Goal: Information Seeking & Learning: Find specific fact

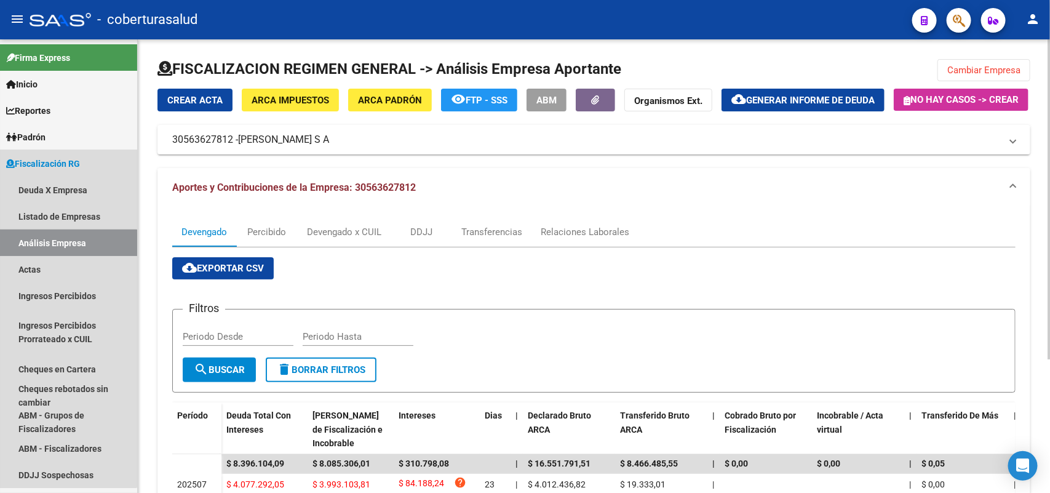
drag, startPoint x: 26, startPoint y: 244, endPoint x: 214, endPoint y: 220, distance: 189.7
click at [28, 244] on link "Análisis Empresa" at bounding box center [68, 243] width 137 height 26
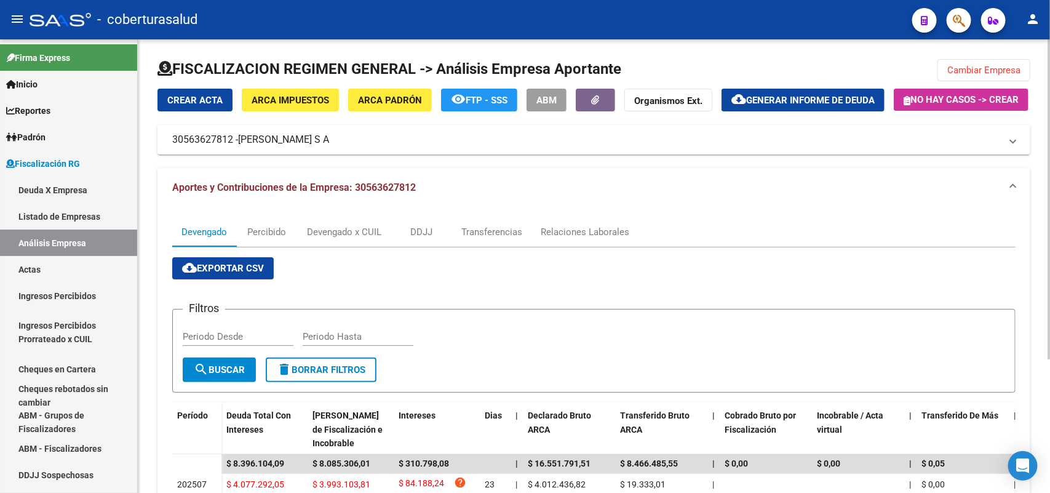
click at [986, 62] on button "Cambiar Empresa" at bounding box center [984, 70] width 93 height 22
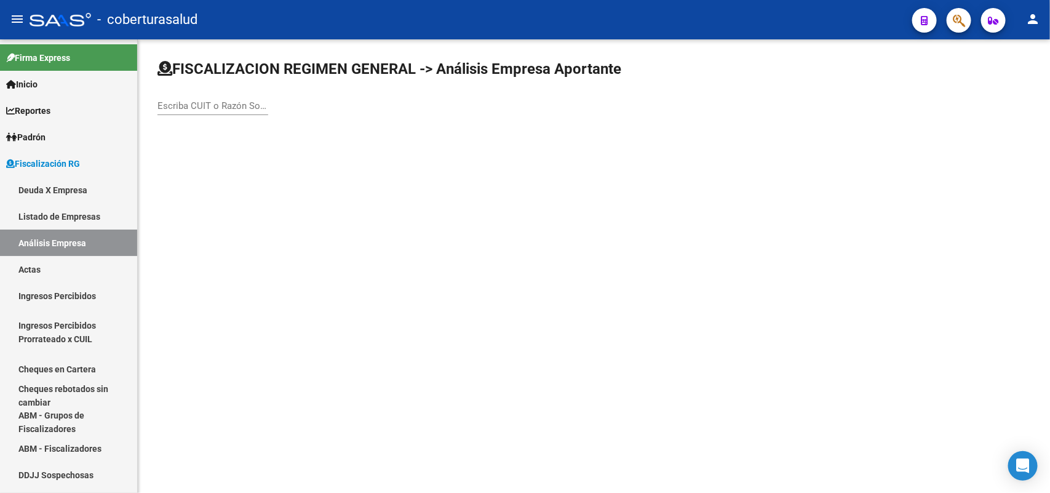
paste input "27134691781"
click at [228, 105] on input "27134691781" at bounding box center [213, 105] width 111 height 11
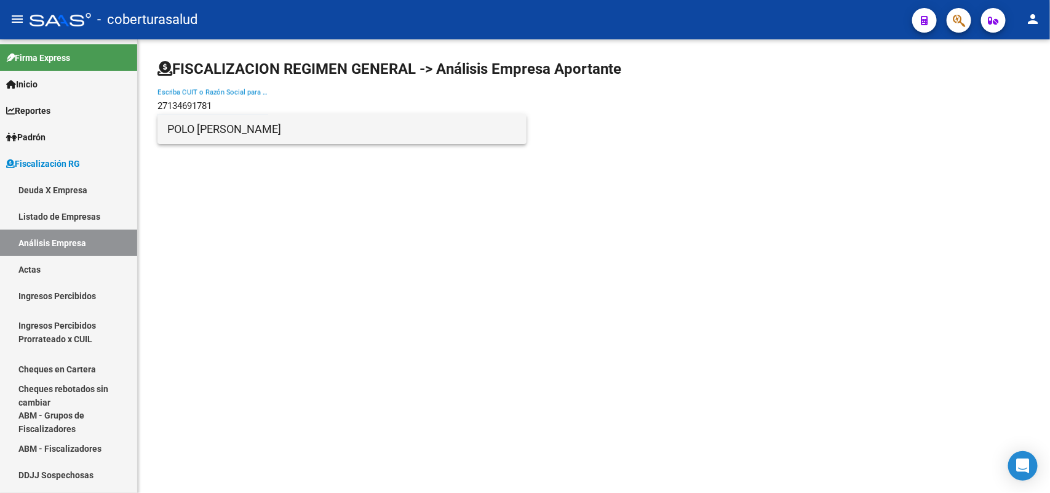
type input "27134691781"
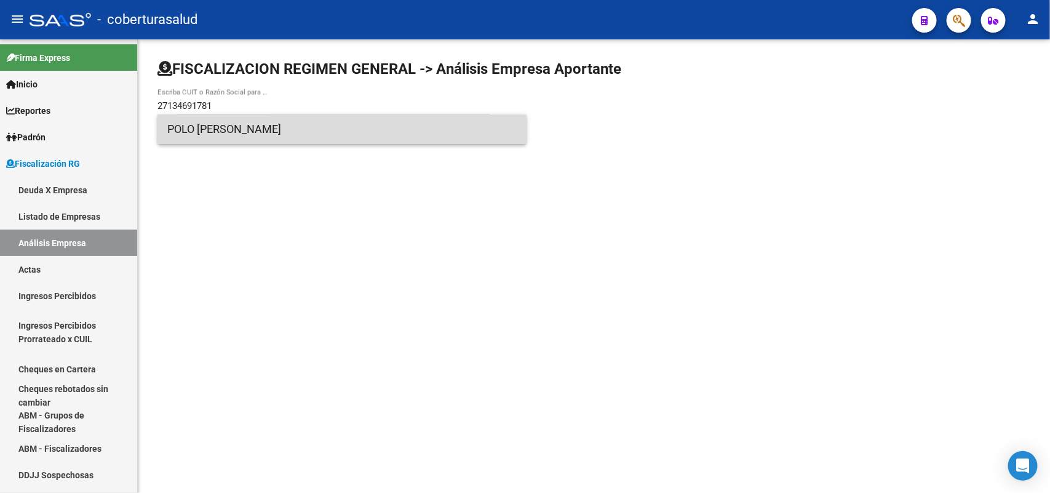
click at [196, 131] on span "POLO [PERSON_NAME]" at bounding box center [341, 129] width 349 height 30
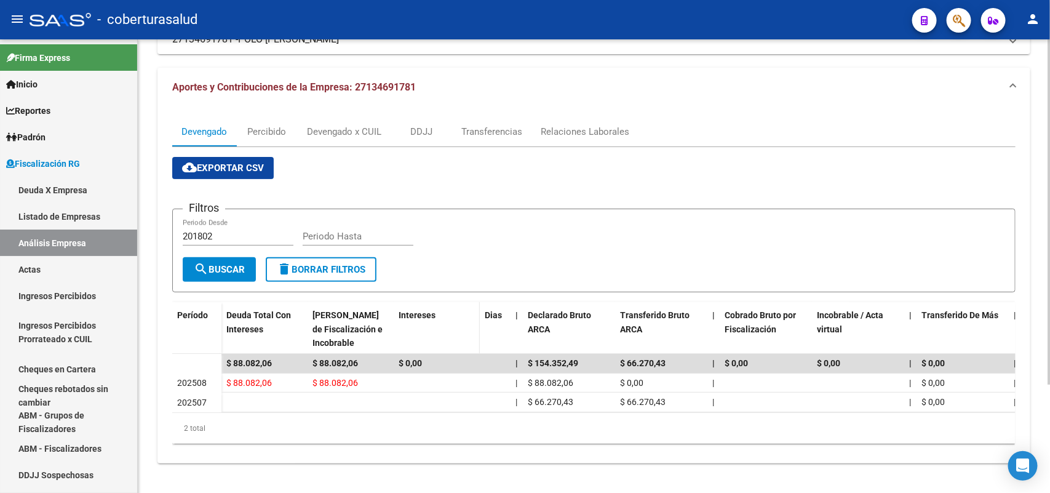
scroll to position [142, 0]
click at [340, 125] on div "Devengado x CUIL" at bounding box center [344, 132] width 74 height 14
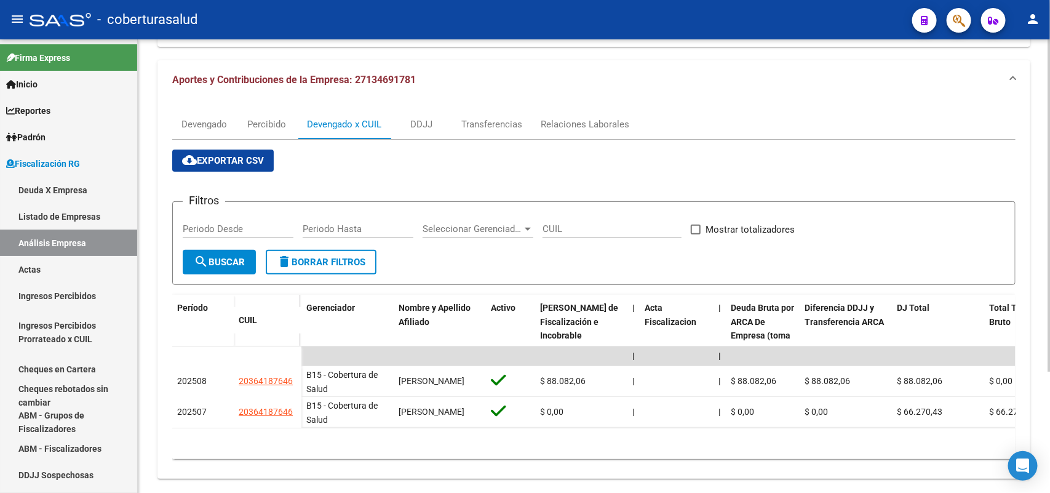
scroll to position [0, 0]
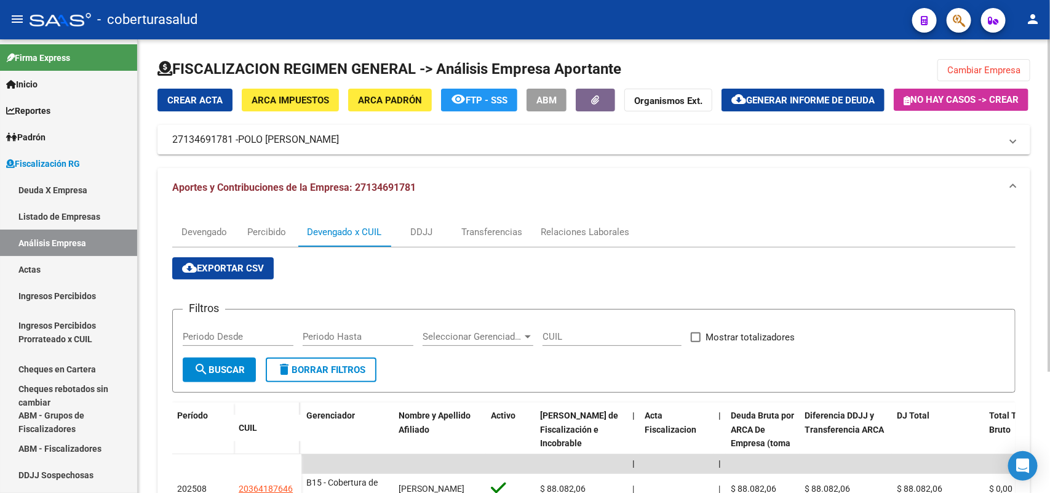
click at [969, 74] on span "Cambiar Empresa" at bounding box center [984, 70] width 73 height 11
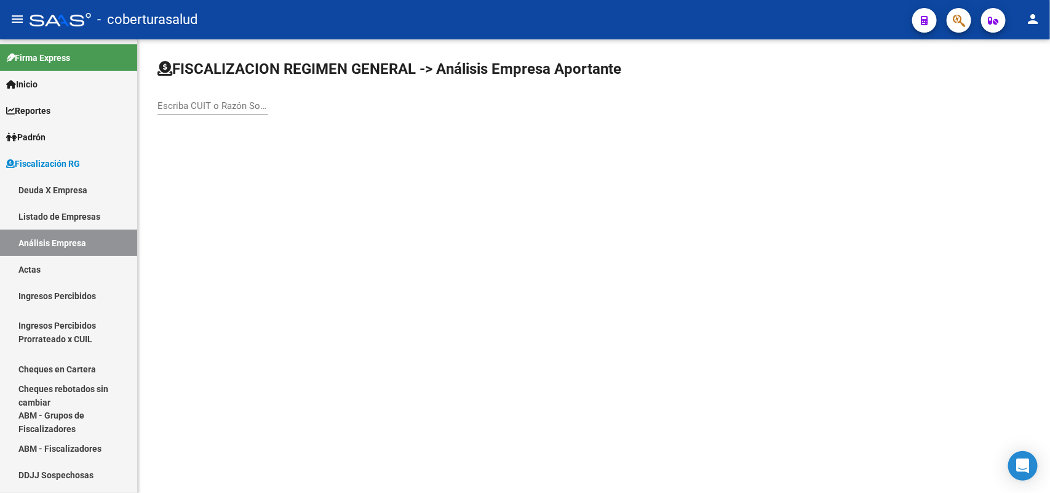
click at [225, 99] on div "Escriba CUIT o Razón Social para buscar" at bounding box center [213, 102] width 111 height 26
click at [225, 102] on input "Escriba CUIT o Razón Social para buscar" at bounding box center [213, 105] width 111 height 11
paste input "30710637667"
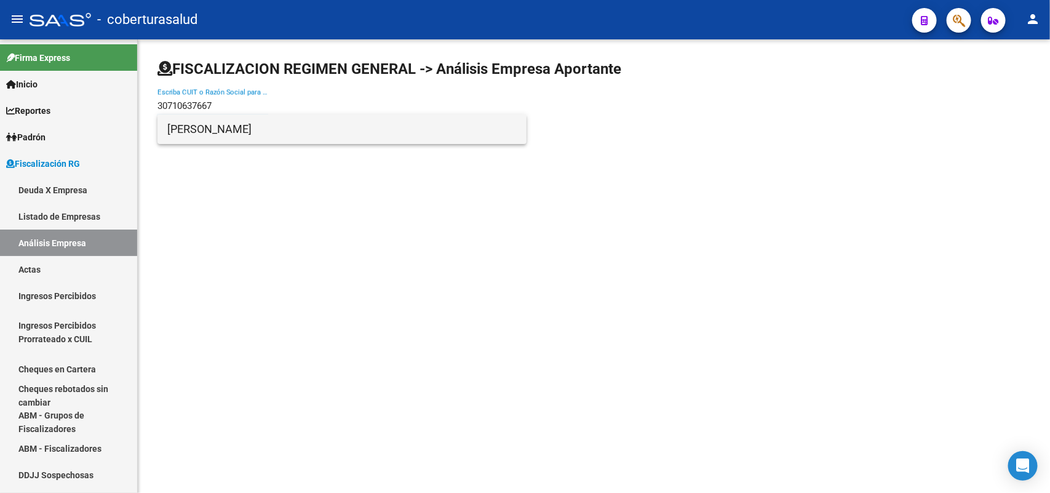
type input "30710637667"
click at [204, 134] on span "[PERSON_NAME]" at bounding box center [341, 129] width 349 height 30
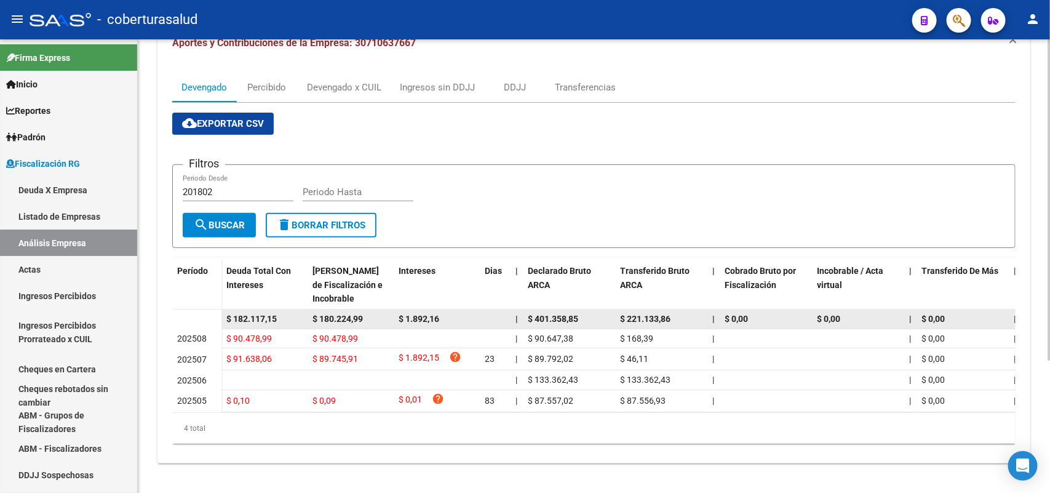
scroll to position [186, 0]
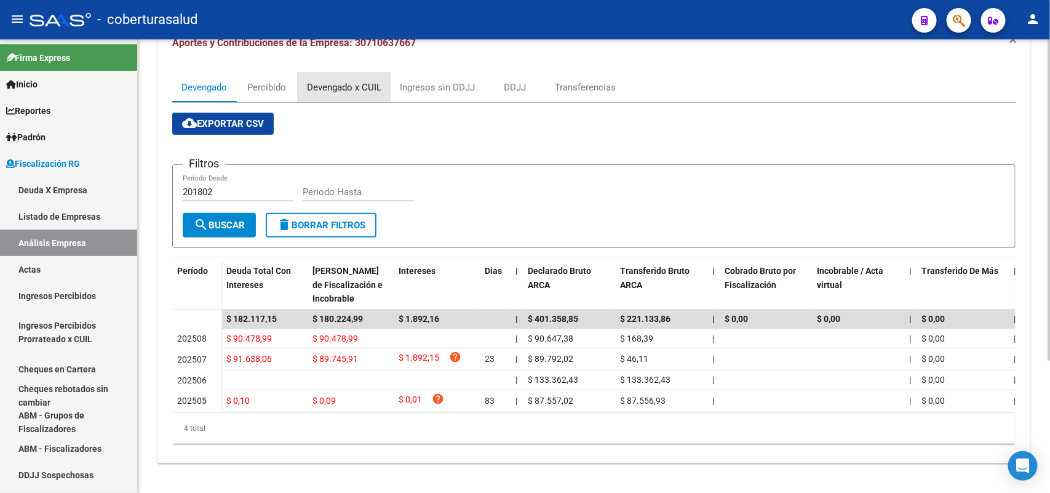
click at [333, 73] on div "Devengado x CUIL" at bounding box center [344, 88] width 93 height 30
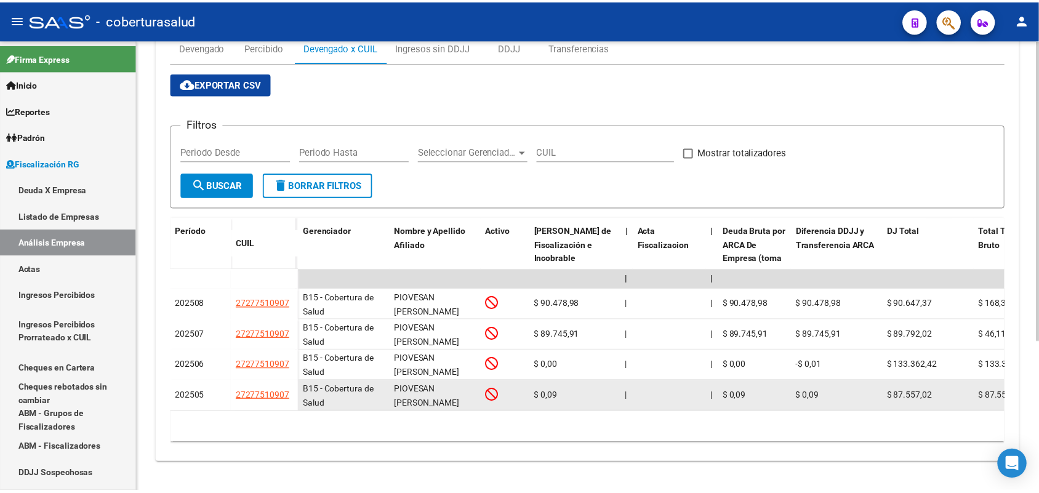
scroll to position [226, 0]
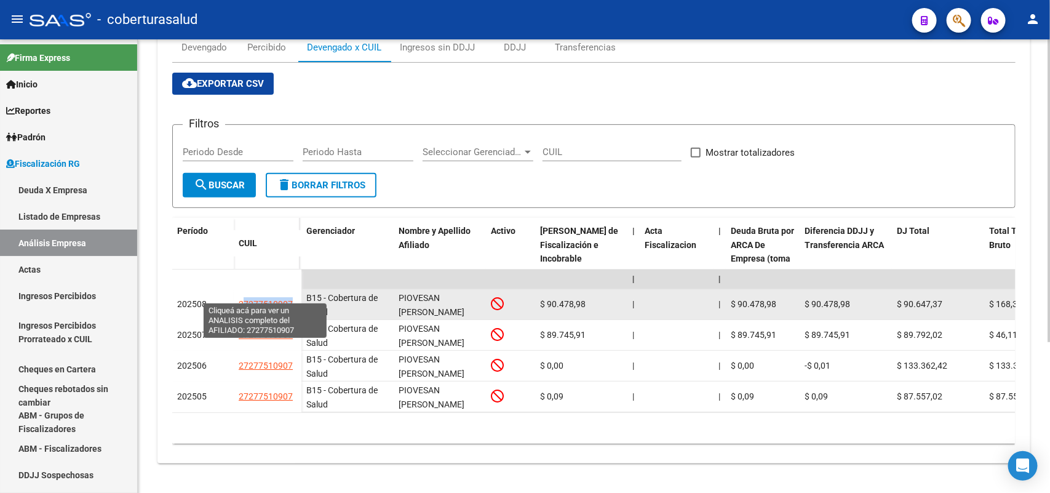
drag, startPoint x: 241, startPoint y: 296, endPoint x: 289, endPoint y: 297, distance: 48.0
click at [289, 299] on span "27277510907" at bounding box center [266, 304] width 54 height 10
copy span "7277510907"
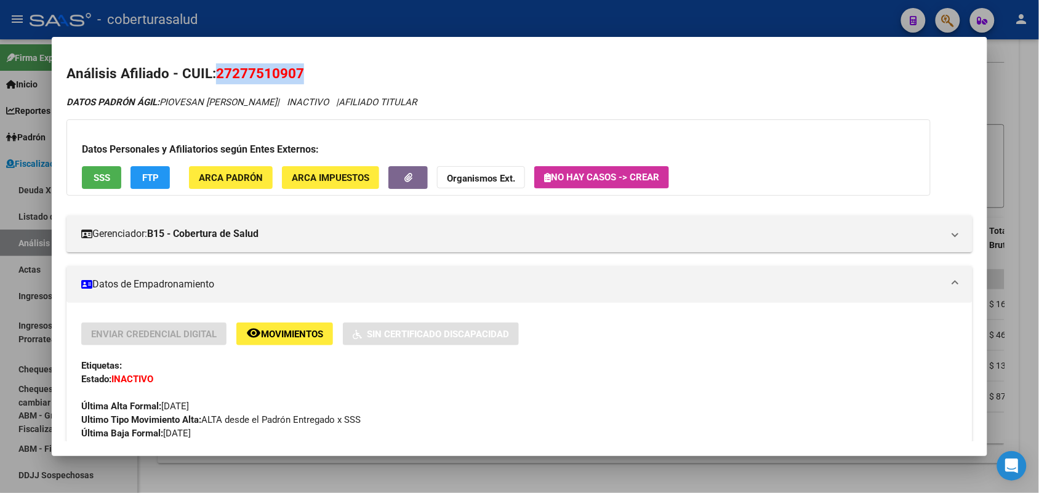
drag, startPoint x: 213, startPoint y: 71, endPoint x: 306, endPoint y: 71, distance: 92.9
click at [306, 71] on h2 "Análisis Afiliado - CUIL: 27277510907" at bounding box center [518, 73] width 905 height 21
copy span "27277510907"
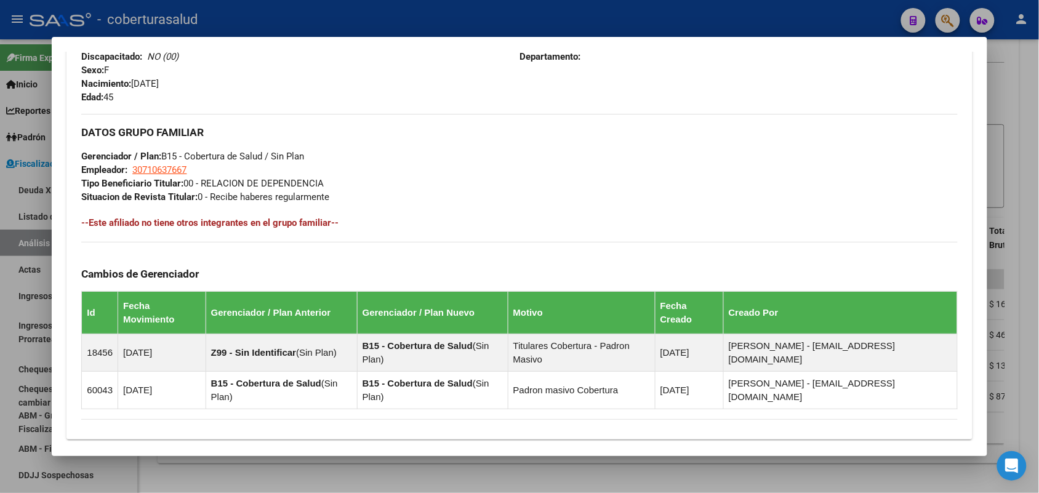
scroll to position [714, 0]
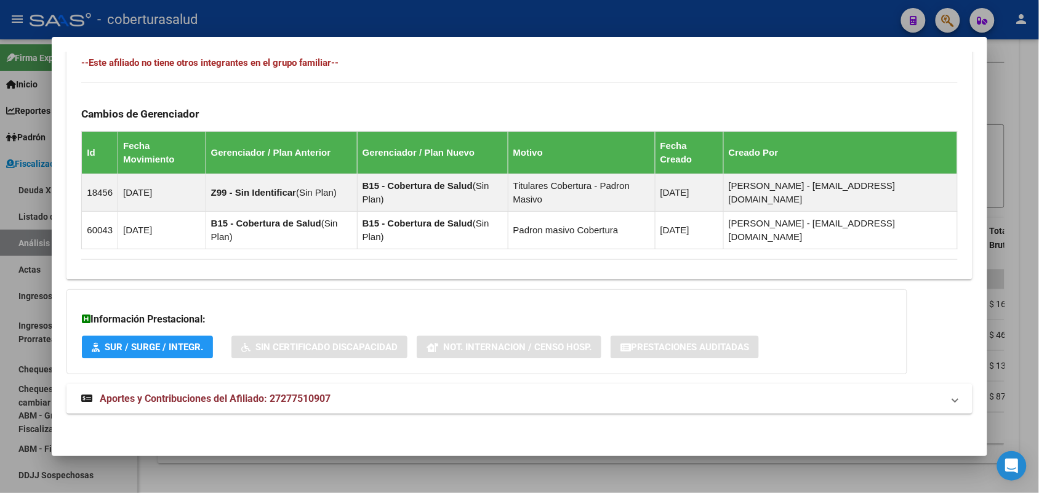
click at [159, 393] on span "Aportes y Contribuciones del Afiliado: 27277510907" at bounding box center [215, 399] width 231 height 12
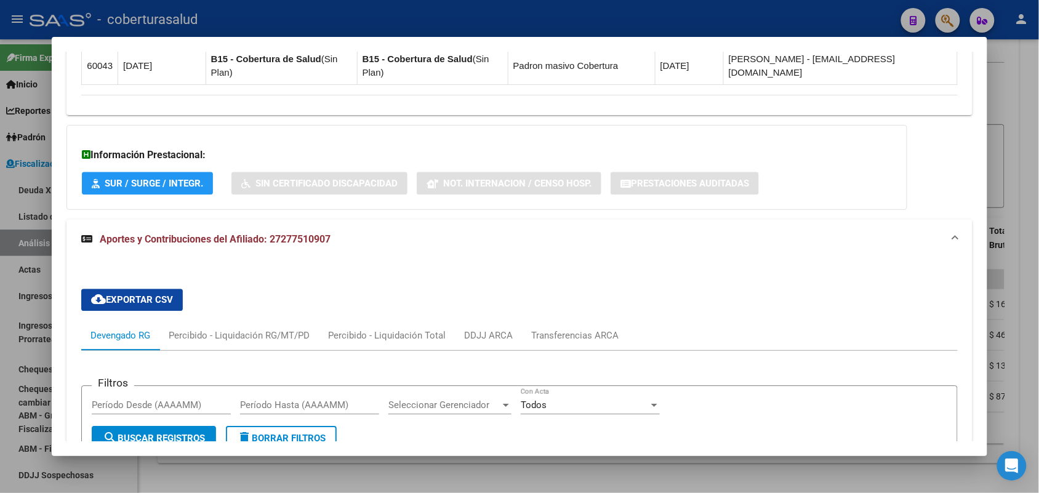
scroll to position [1017, 0]
